Goal: Information Seeking & Learning: Compare options

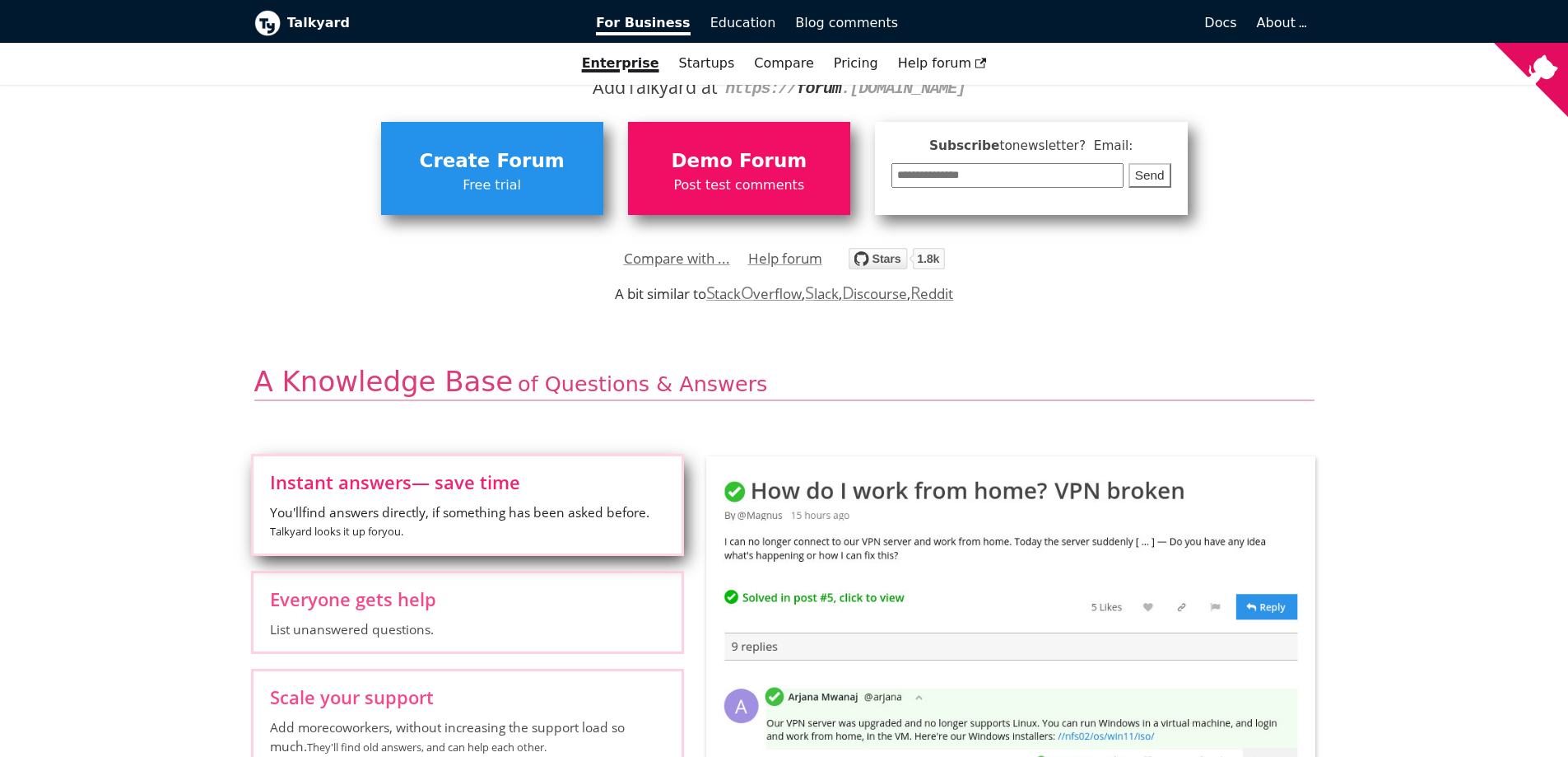
scroll to position [329, 0]
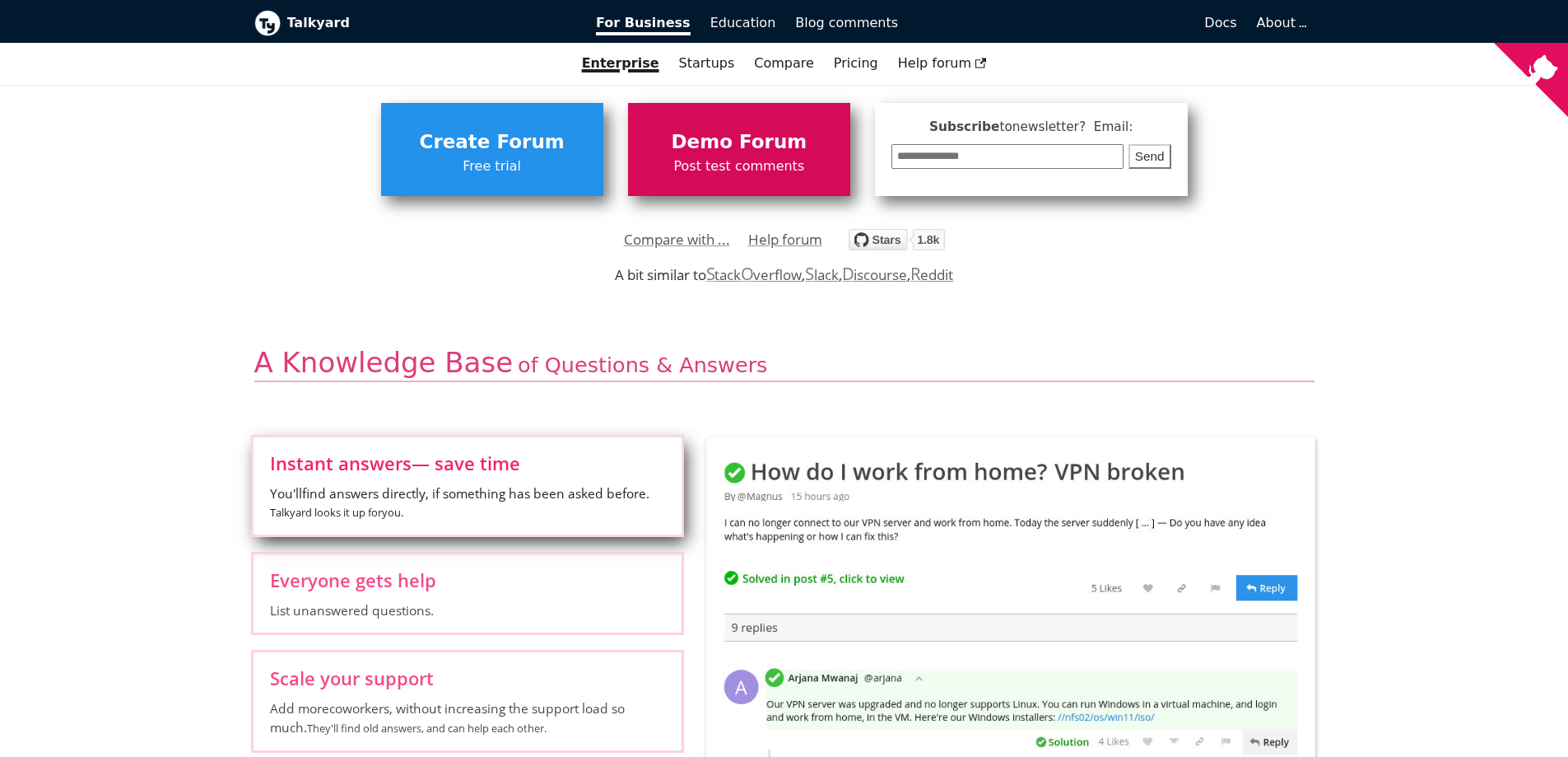
click at [825, 140] on span "Demo Forum" at bounding box center [739, 142] width 206 height 32
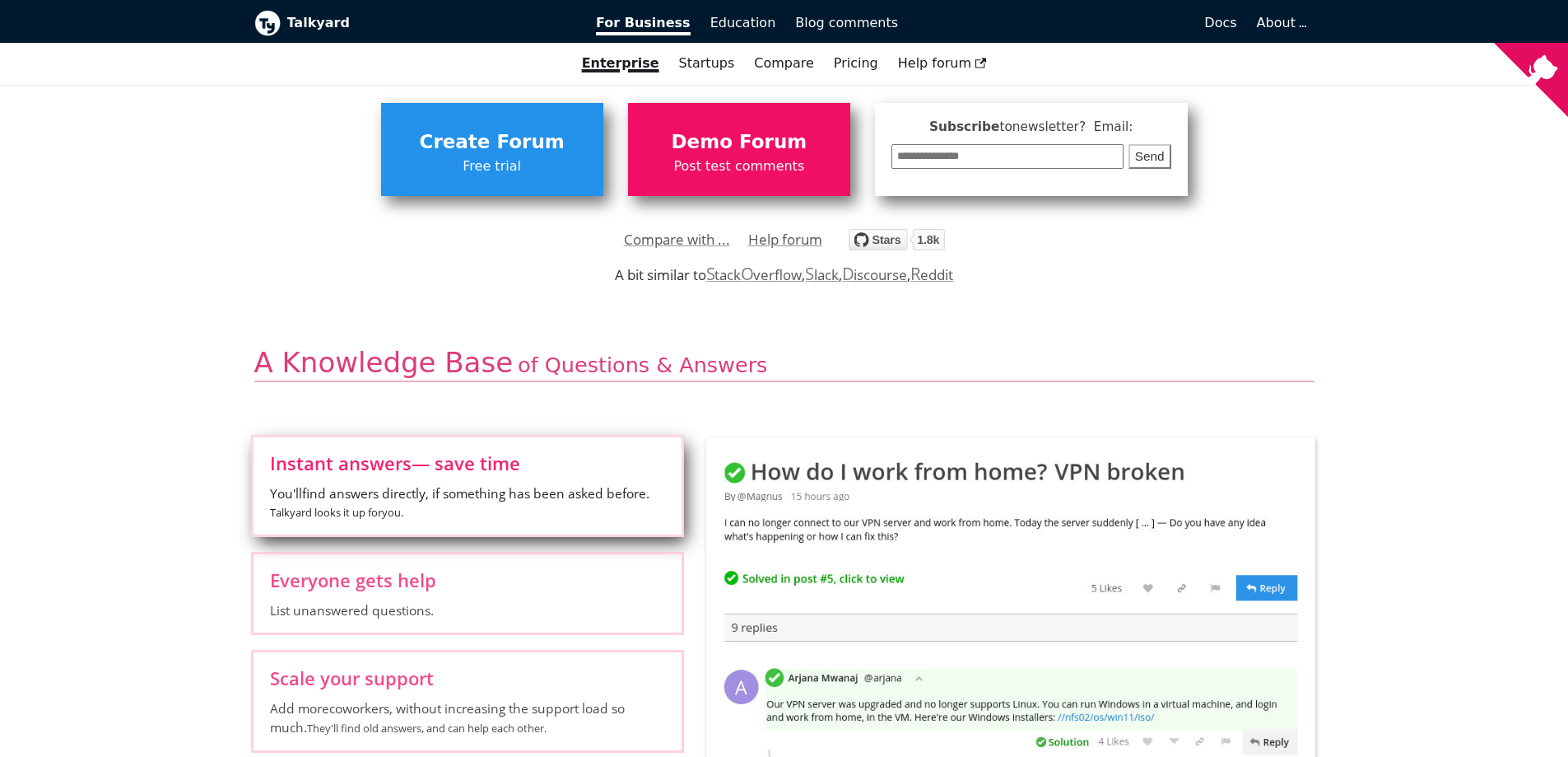
drag, startPoint x: 157, startPoint y: 175, endPoint x: 187, endPoint y: 166, distance: 31.3
click at [157, 175] on div "**********" at bounding box center [784, 168] width 1568 height 165
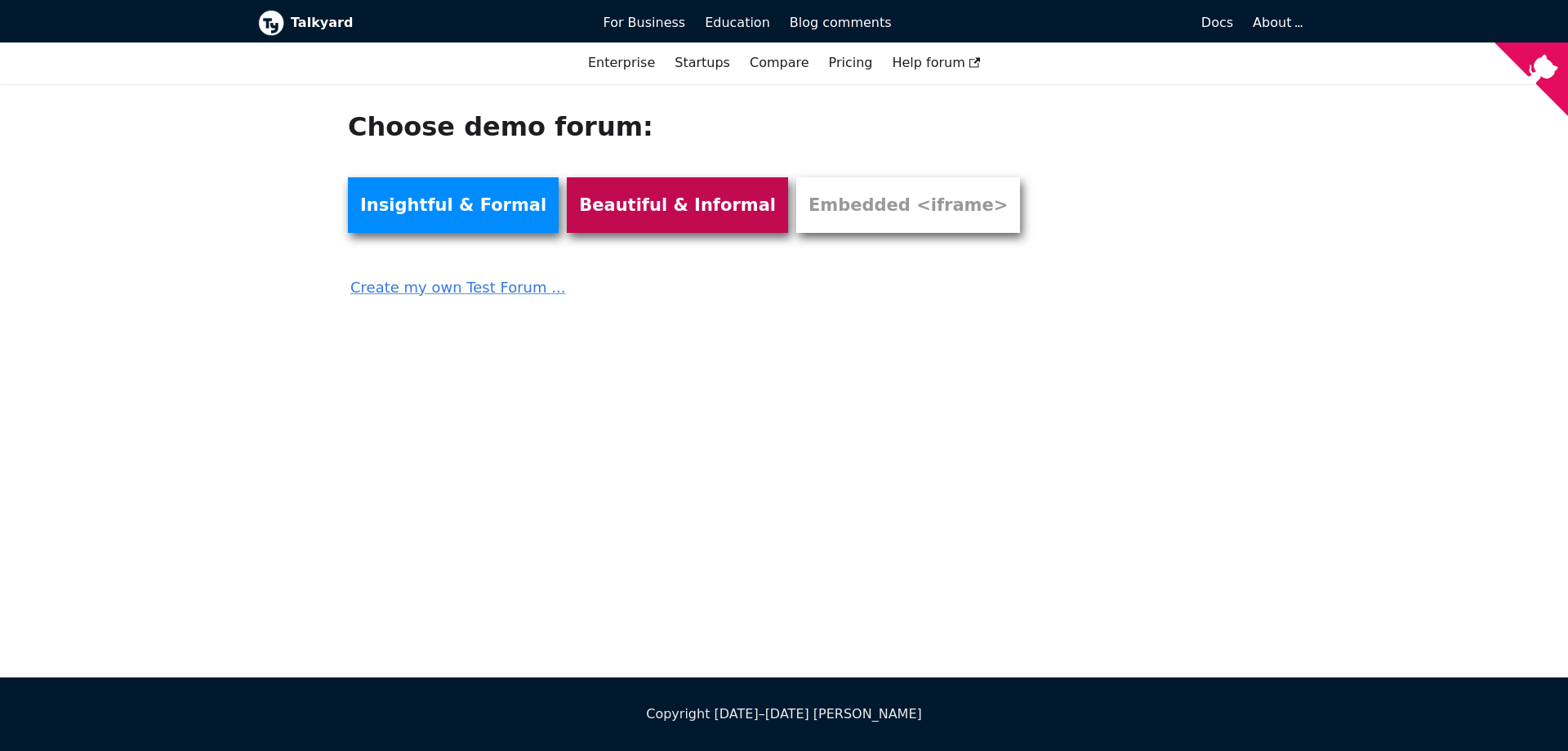
click at [668, 209] on link "Beautiful & Informal" at bounding box center [677, 205] width 221 height 56
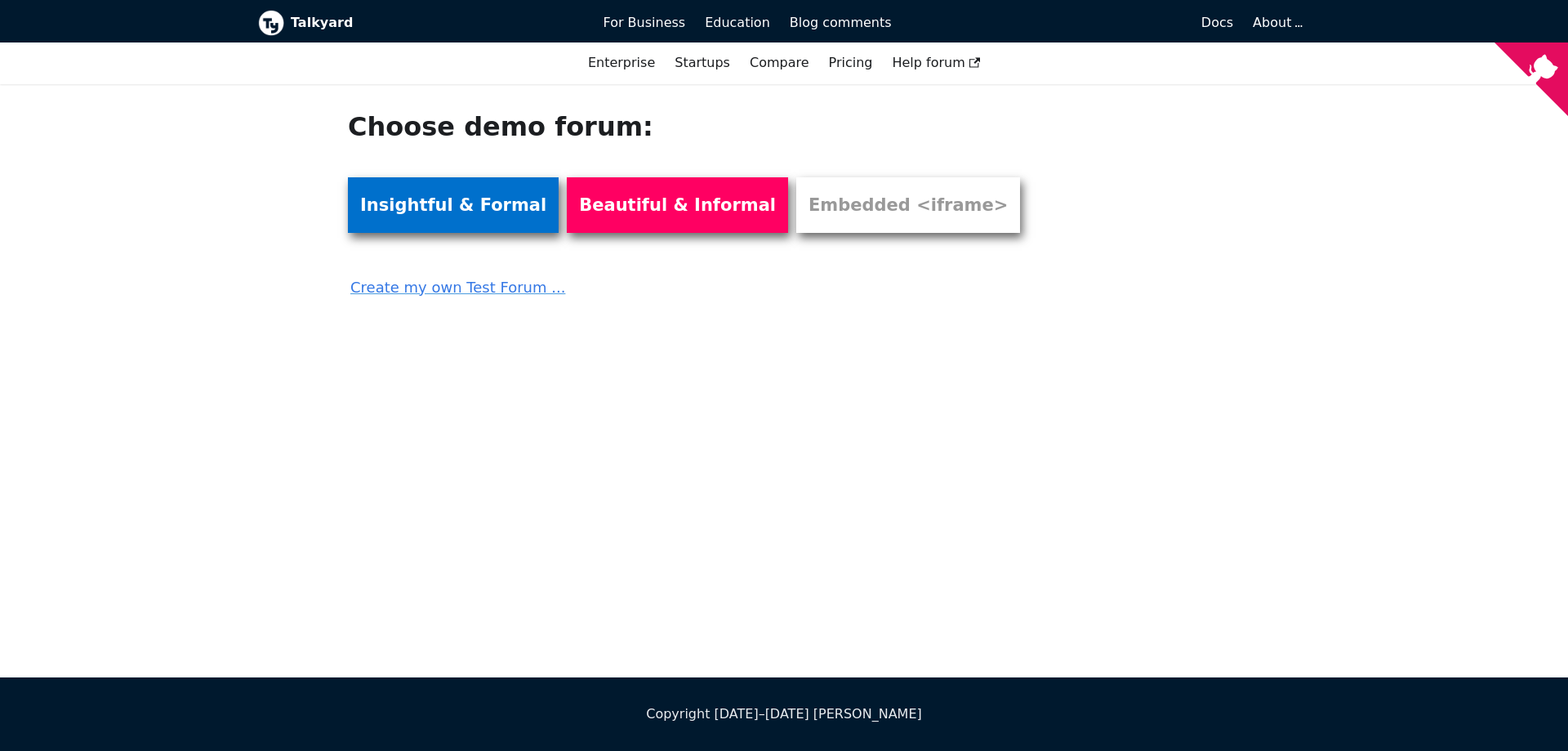
click at [466, 212] on link "Insightful & Formal" at bounding box center [453, 205] width 211 height 56
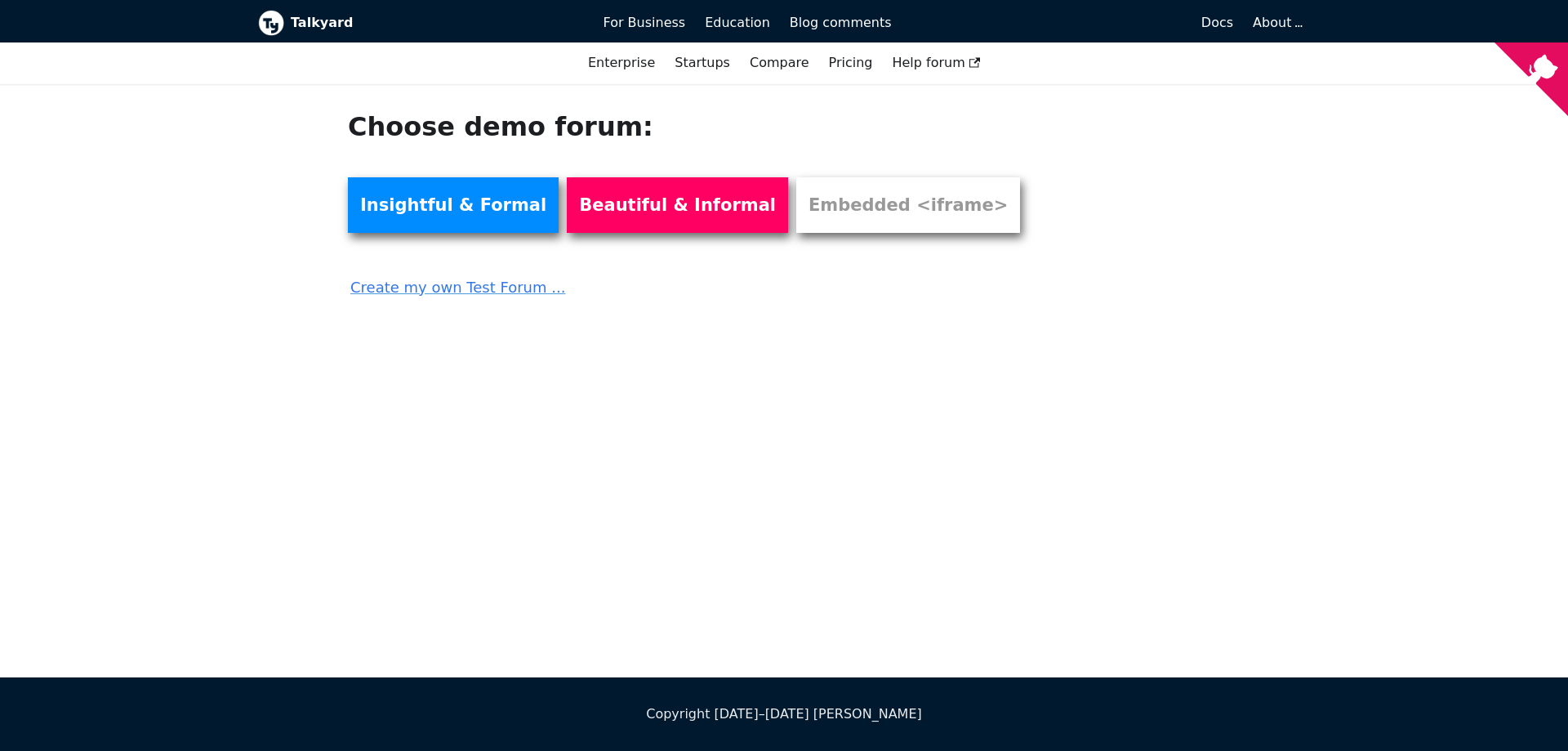
click at [302, 23] on b "Talkyard" at bounding box center [436, 23] width 290 height 22
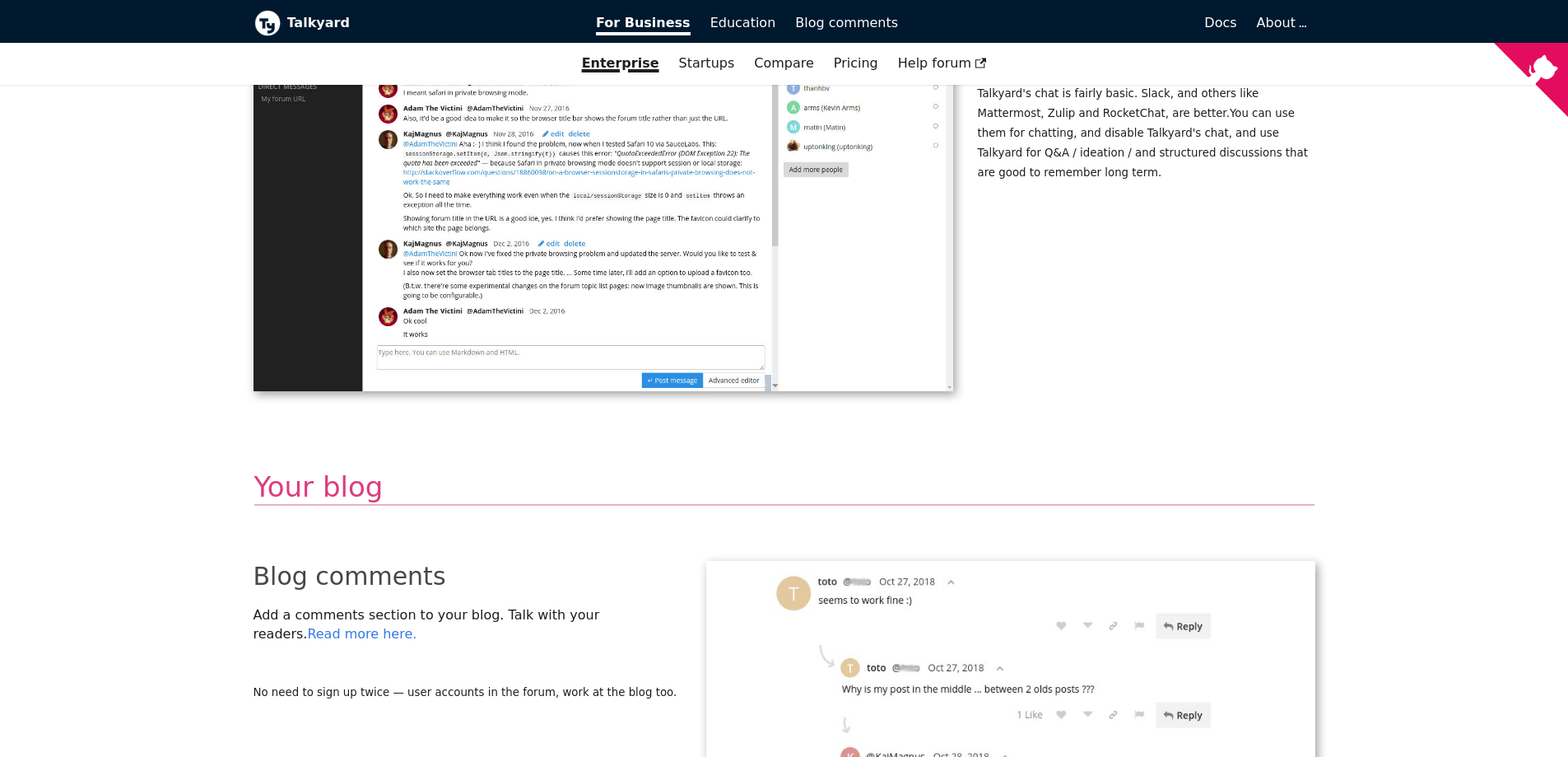
scroll to position [3047, 0]
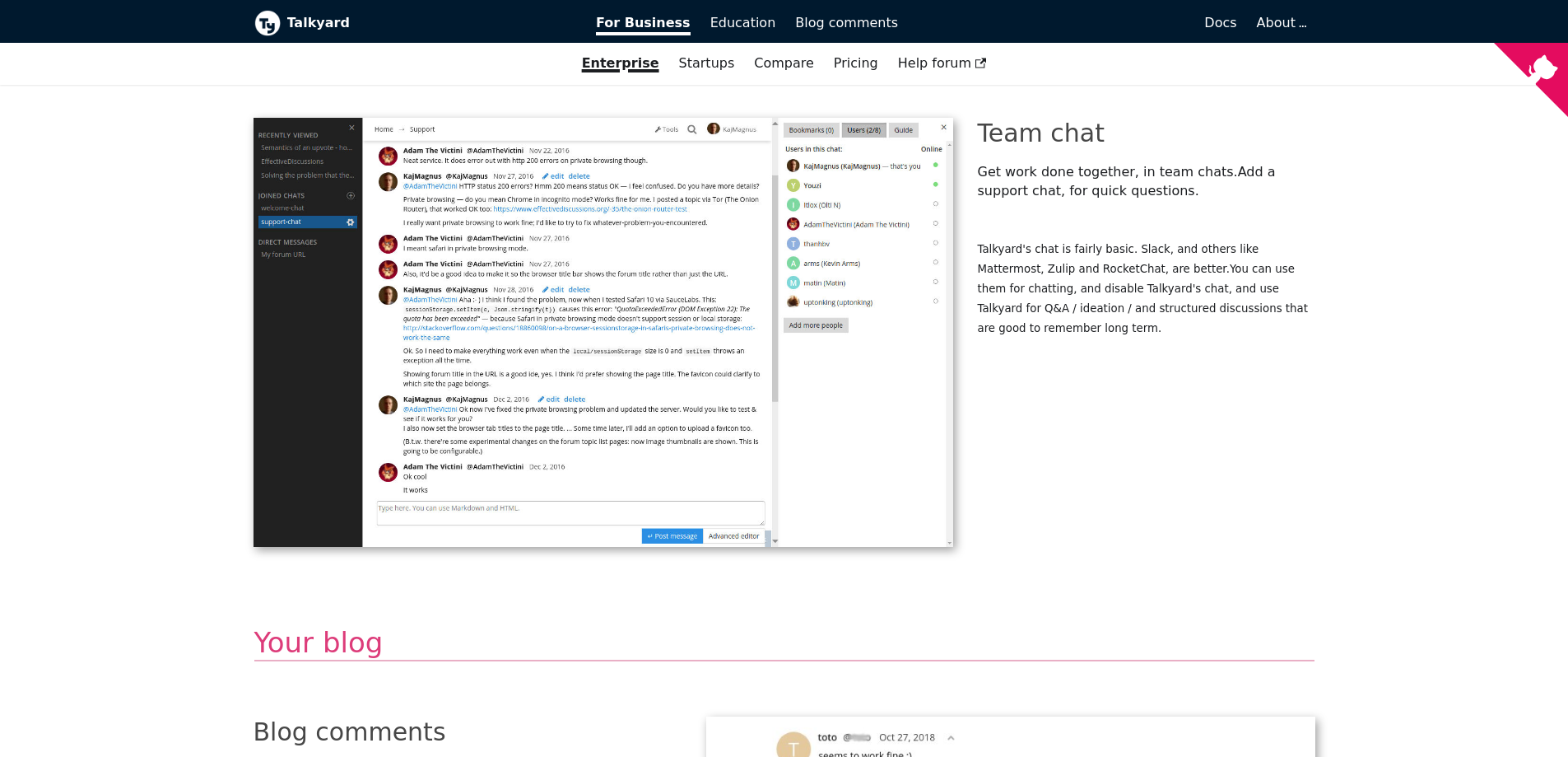
drag, startPoint x: 143, startPoint y: 190, endPoint x: 183, endPoint y: 176, distance: 42.4
click at [145, 192] on div "**********" at bounding box center [784, 156] width 1568 height 6237
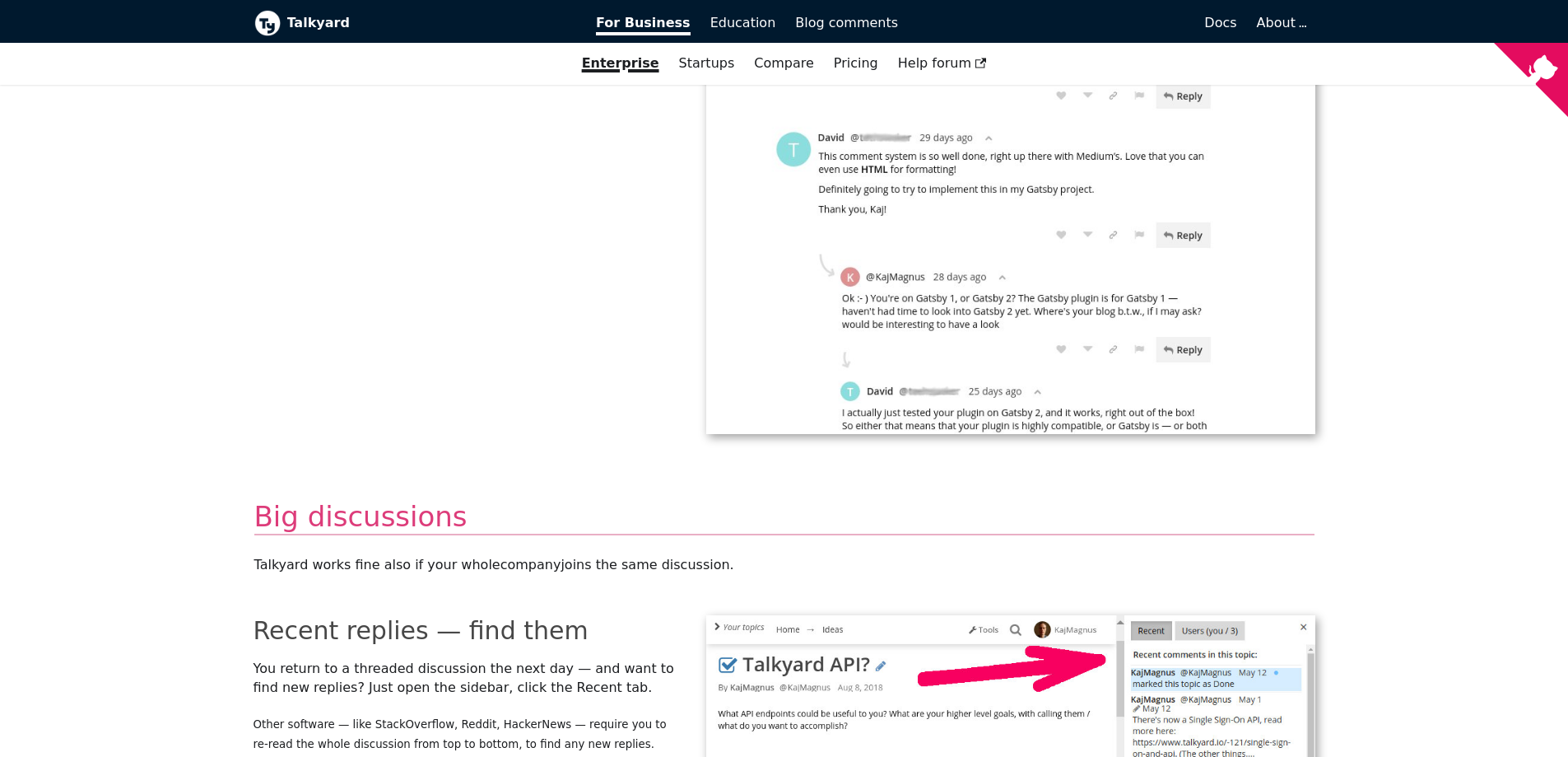
scroll to position [4117, 0]
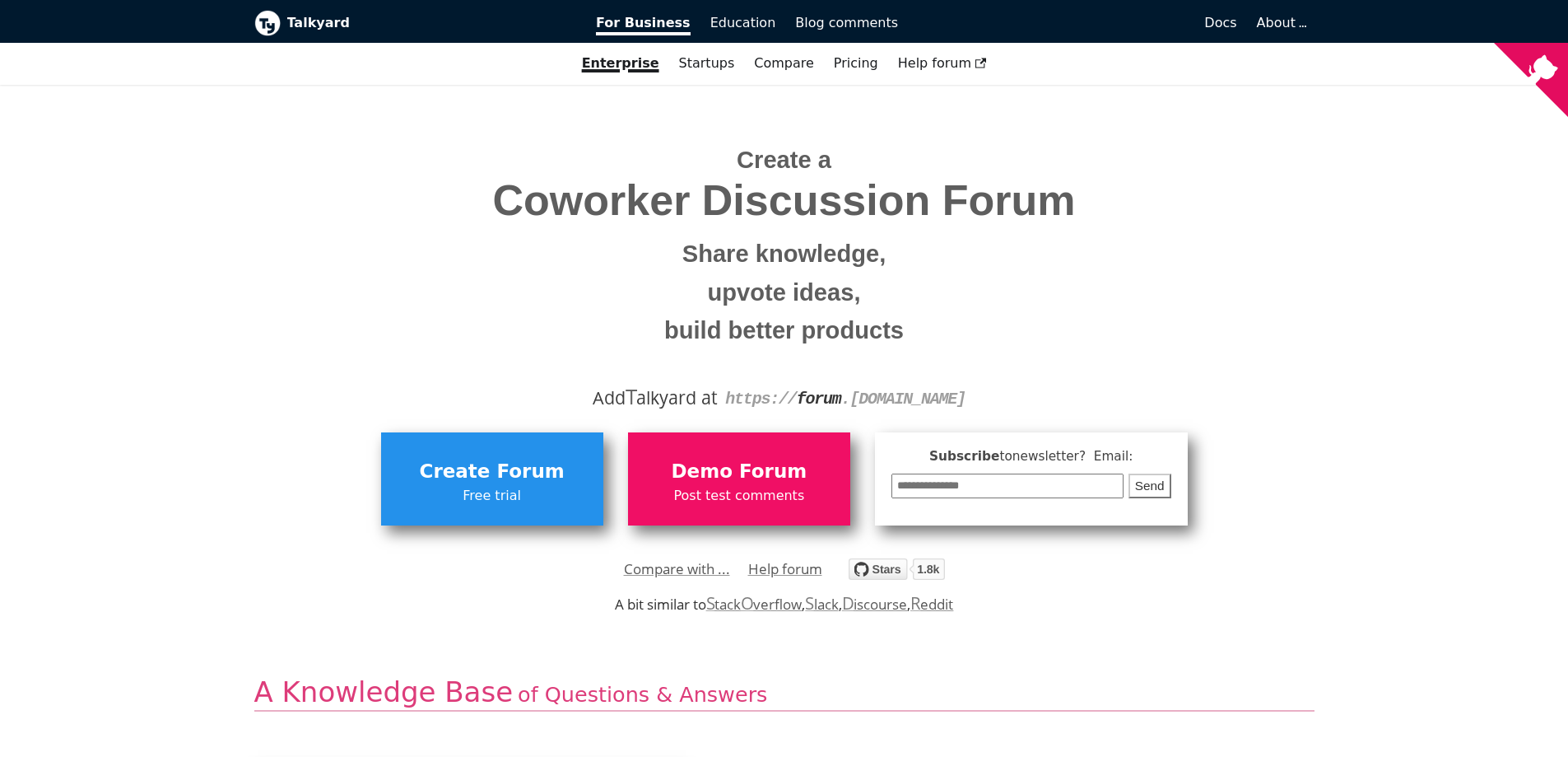
click at [333, 213] on span "Coworker Discussion Forum" at bounding box center [784, 200] width 1035 height 46
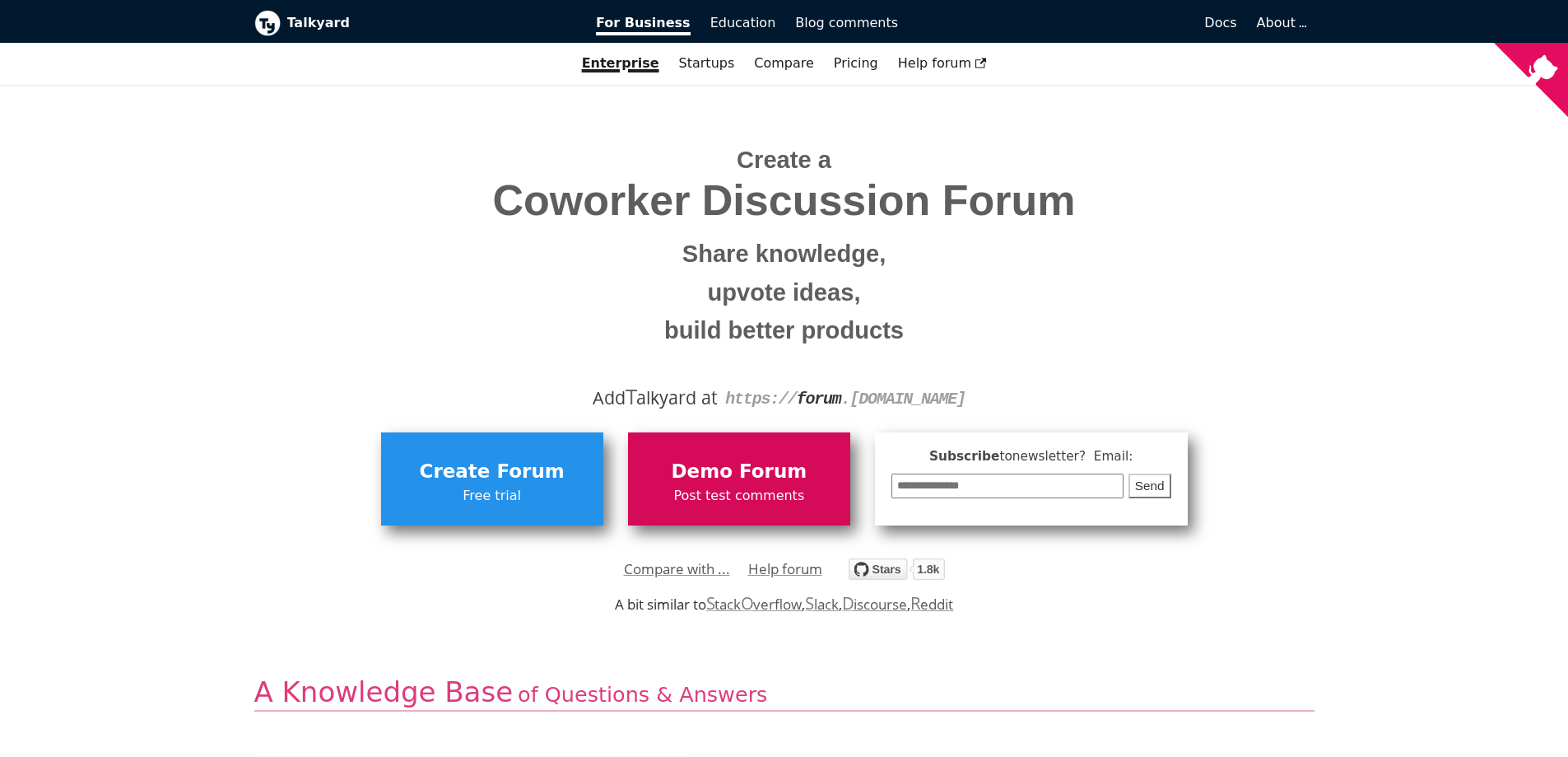
click at [795, 499] on span "Post test comments" at bounding box center [739, 496] width 206 height 22
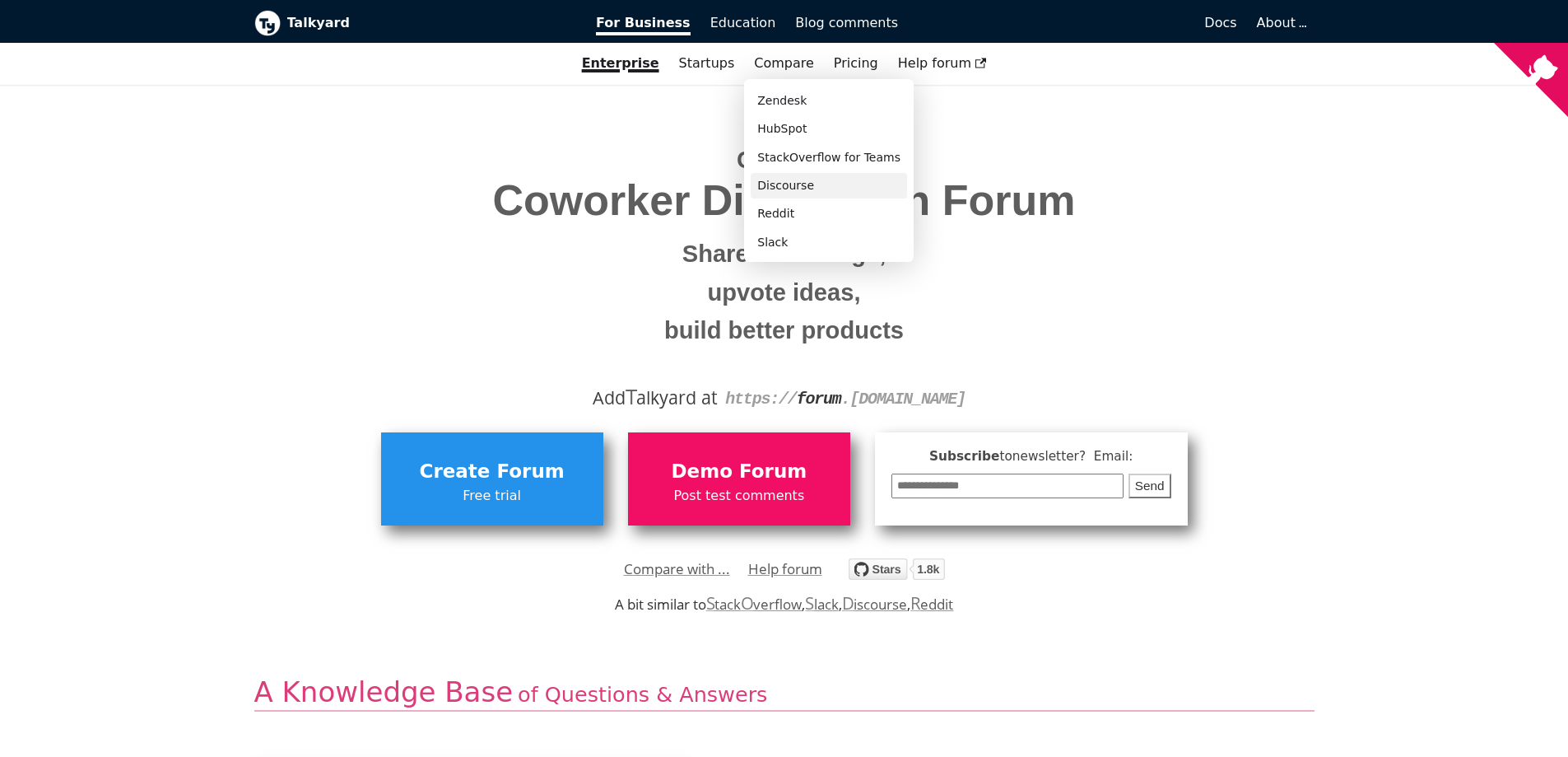
click at [779, 190] on link "Discourse" at bounding box center [829, 186] width 156 height 26
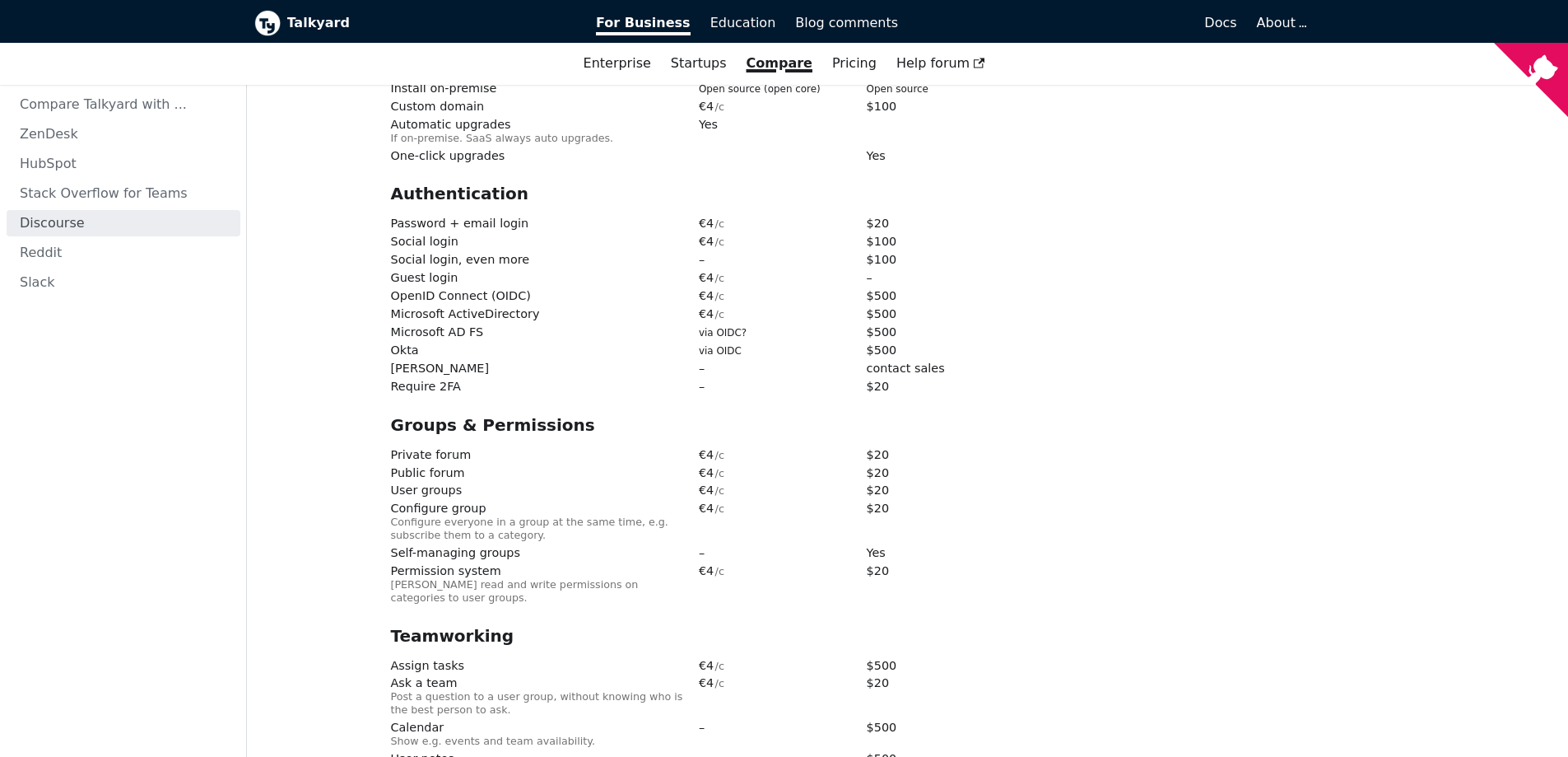
scroll to position [988, 0]
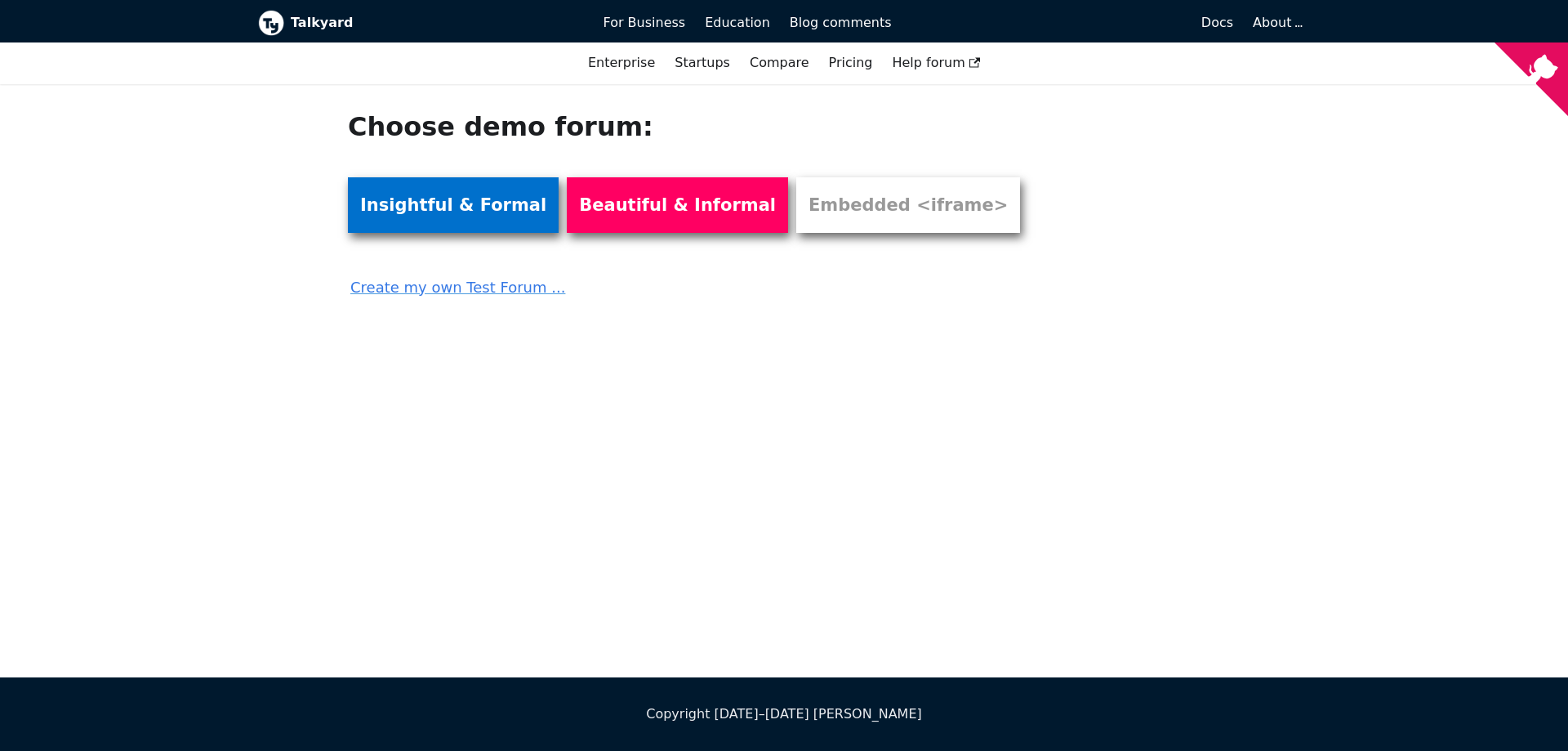
click at [458, 218] on link "Insightful & Formal" at bounding box center [453, 205] width 211 height 56
